Goal: Book appointment/travel/reservation

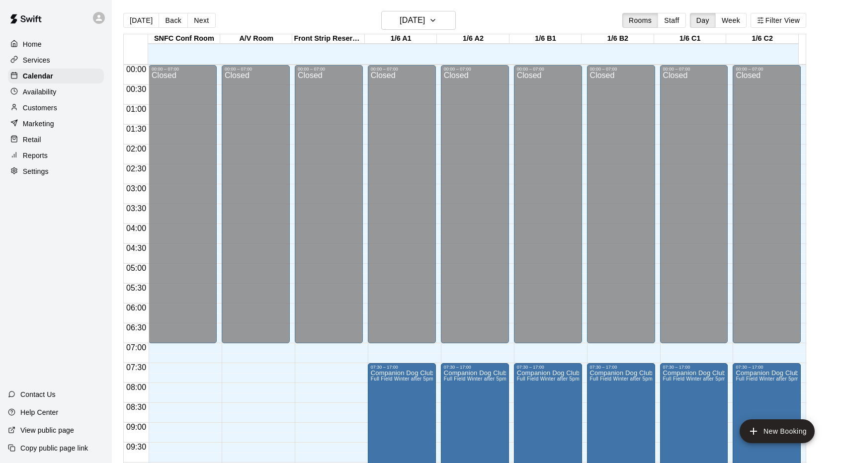
scroll to position [460, 0]
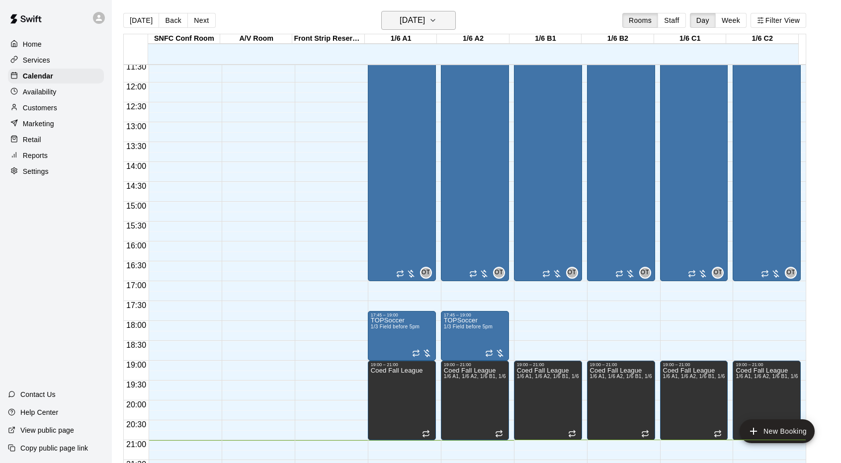
click at [410, 22] on h6 "[DATE]" at bounding box center [412, 20] width 25 height 14
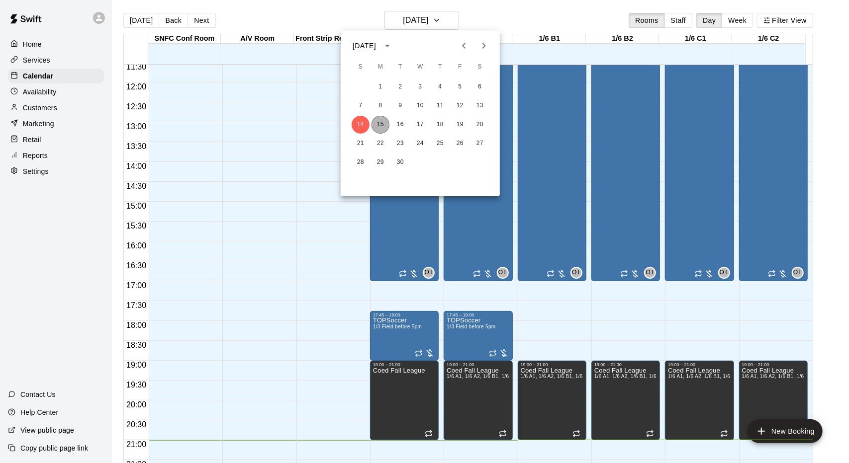
click at [382, 121] on button "15" at bounding box center [380, 125] width 18 height 18
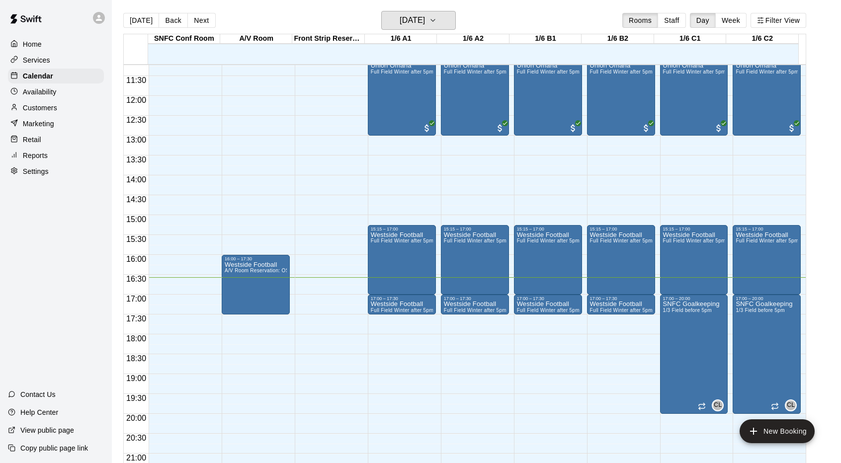
scroll to position [546, 0]
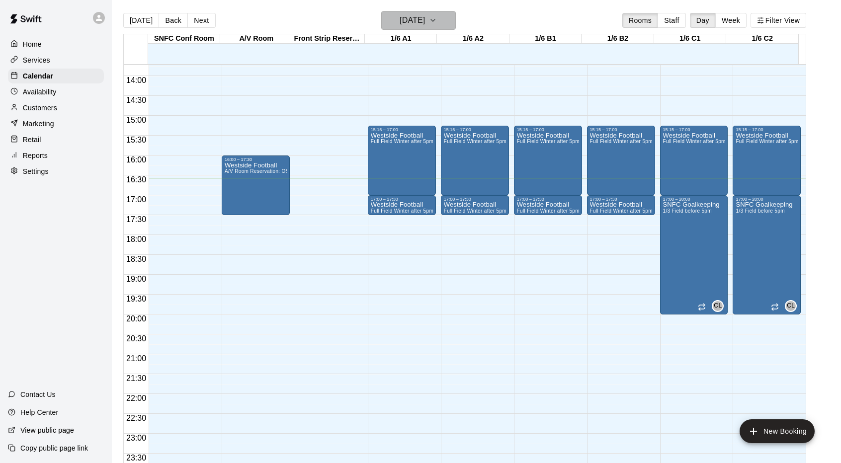
click at [400, 19] on h6 "[DATE]" at bounding box center [412, 20] width 25 height 14
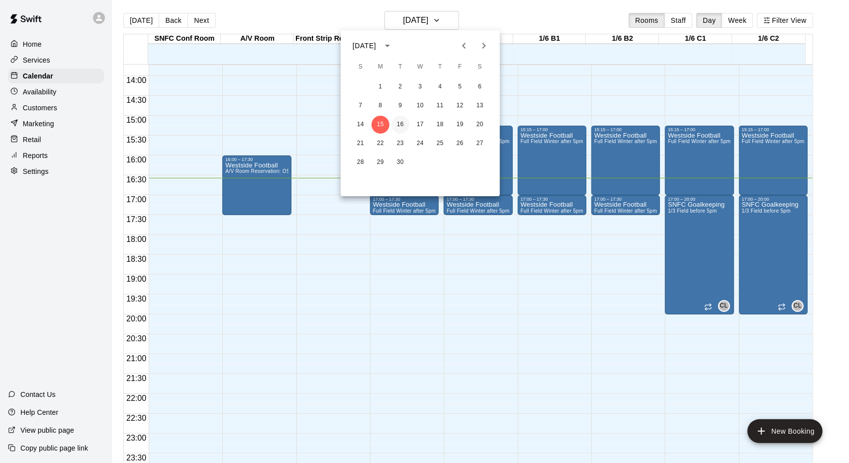
click at [404, 133] on button "16" at bounding box center [400, 125] width 18 height 18
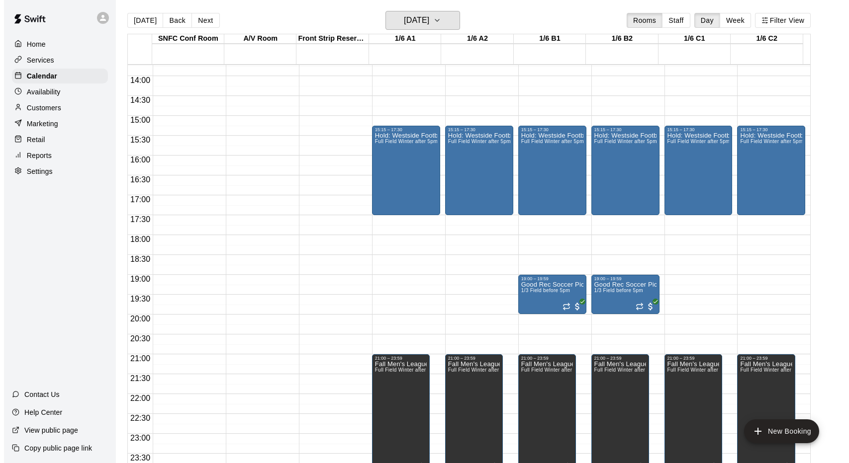
scroll to position [16, 0]
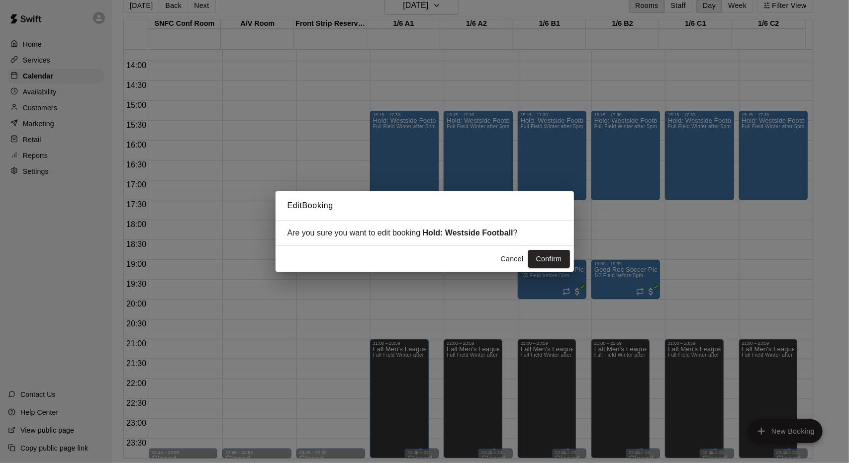
click at [446, 56] on div "Edit Booking Are you sure you want to edit booking Hold: Westside Football ? Ca…" at bounding box center [424, 231] width 849 height 463
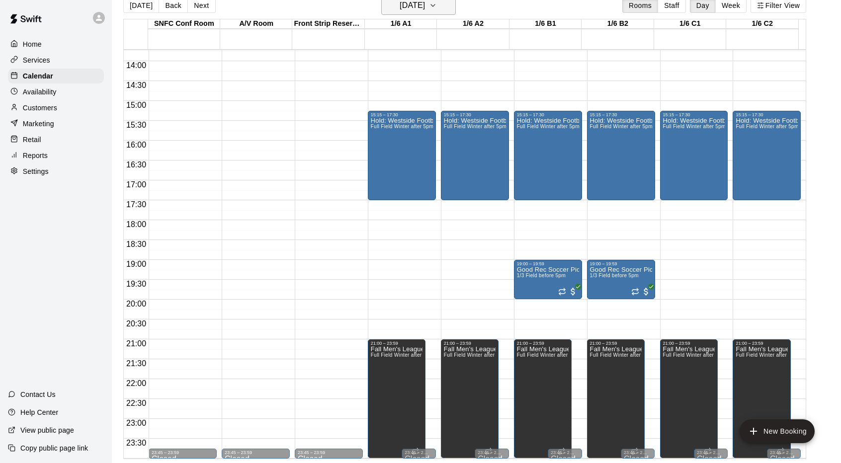
click at [406, 12] on button "[DATE]" at bounding box center [418, 5] width 75 height 19
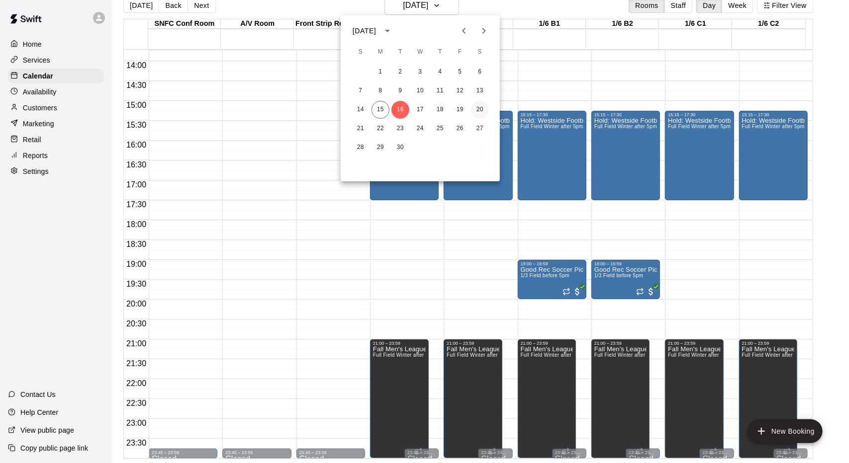
click at [479, 111] on button "20" at bounding box center [480, 110] width 18 height 18
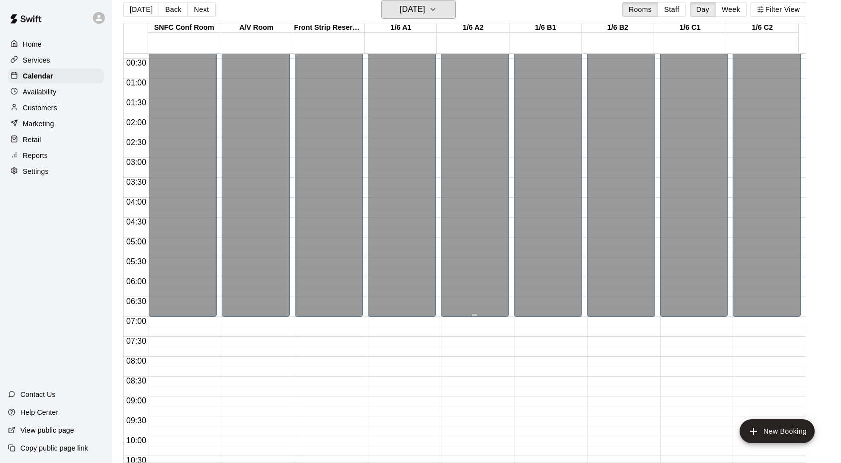
scroll to position [0, 0]
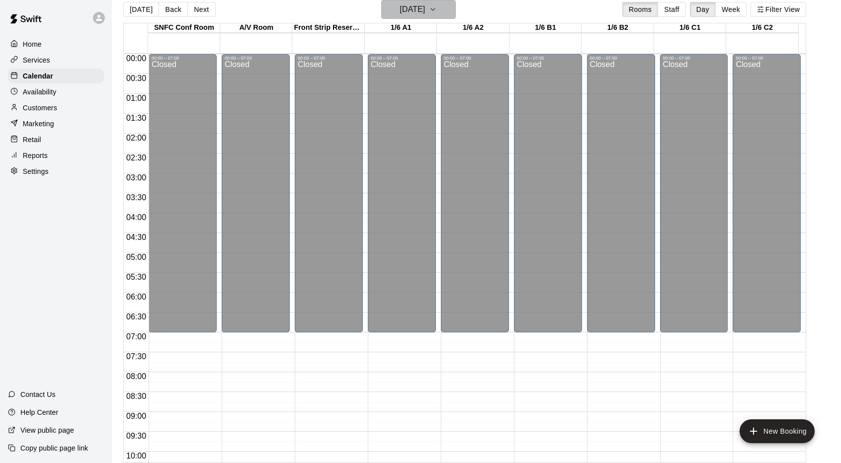
click at [414, 6] on h6 "[DATE]" at bounding box center [412, 9] width 25 height 14
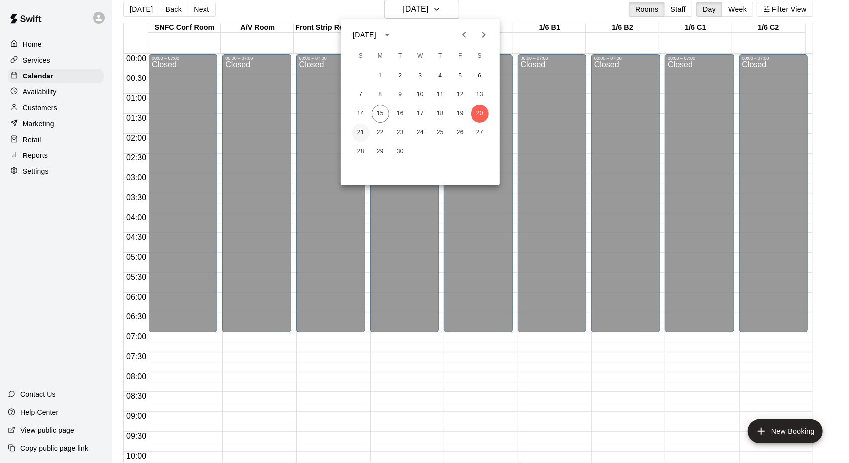
click at [363, 131] on button "21" at bounding box center [361, 133] width 18 height 18
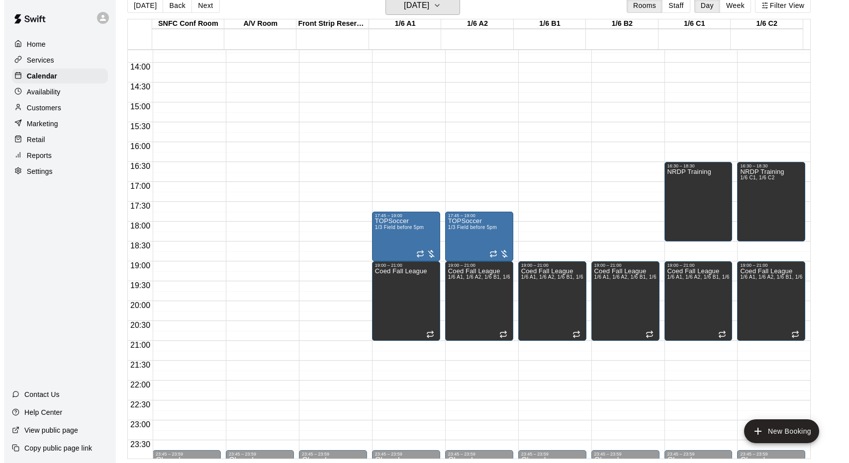
scroll to position [546, 0]
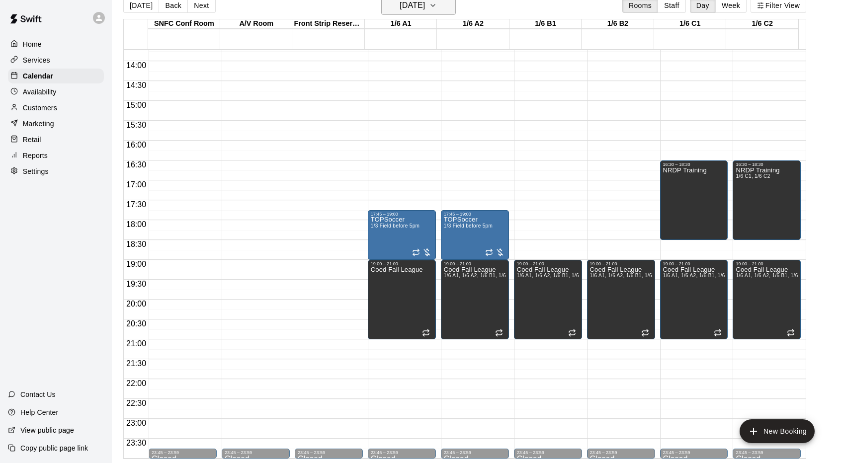
click at [400, 12] on h6 "[DATE]" at bounding box center [412, 6] width 25 height 14
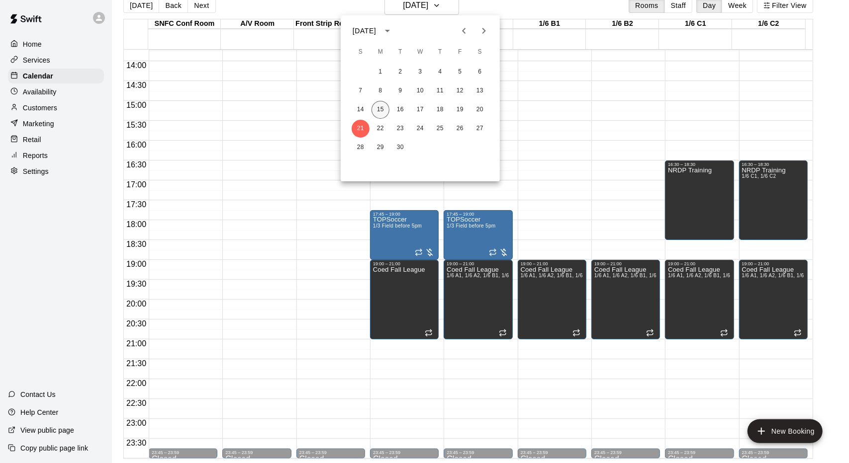
click at [385, 106] on button "15" at bounding box center [380, 110] width 18 height 18
